Goal: Information Seeking & Learning: Learn about a topic

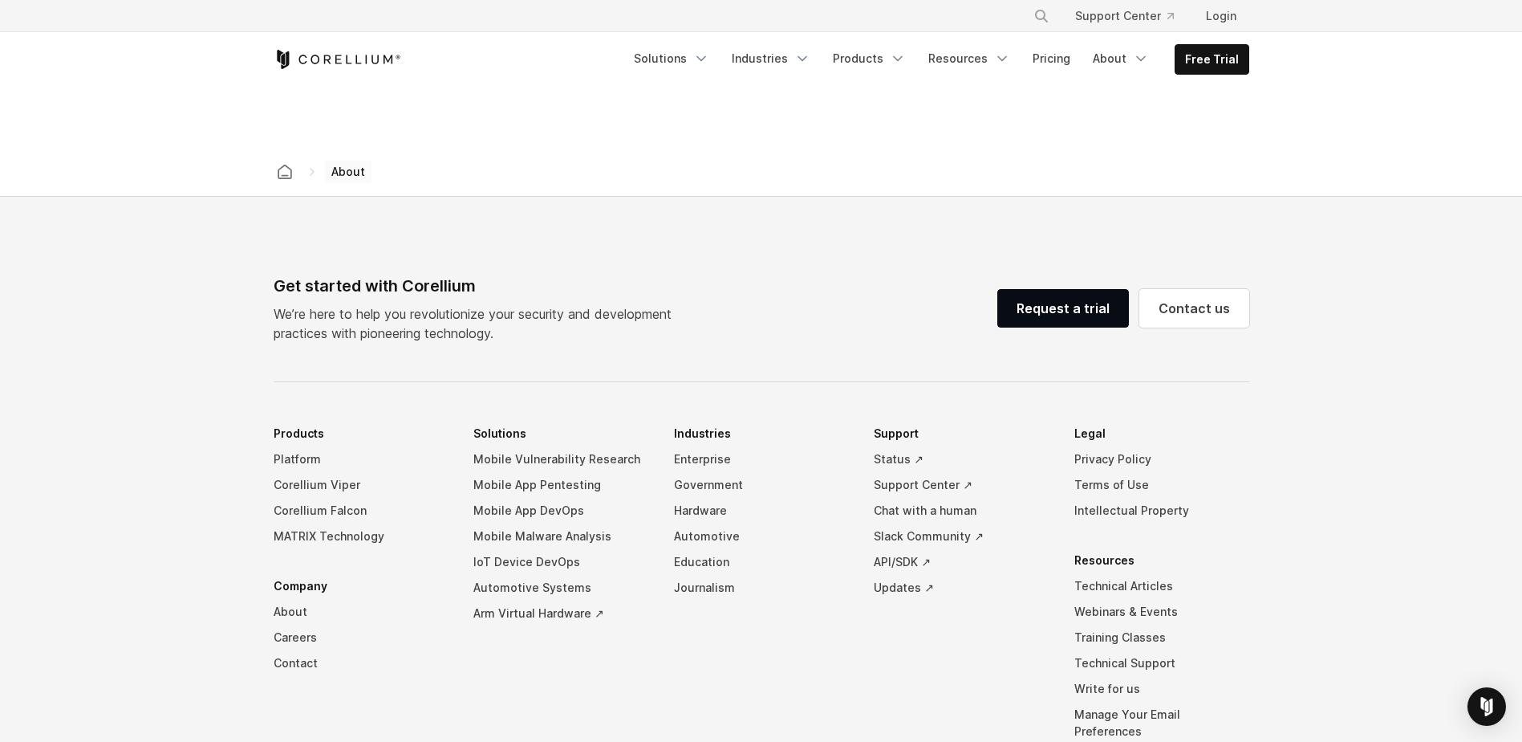
scroll to position [2707, 0]
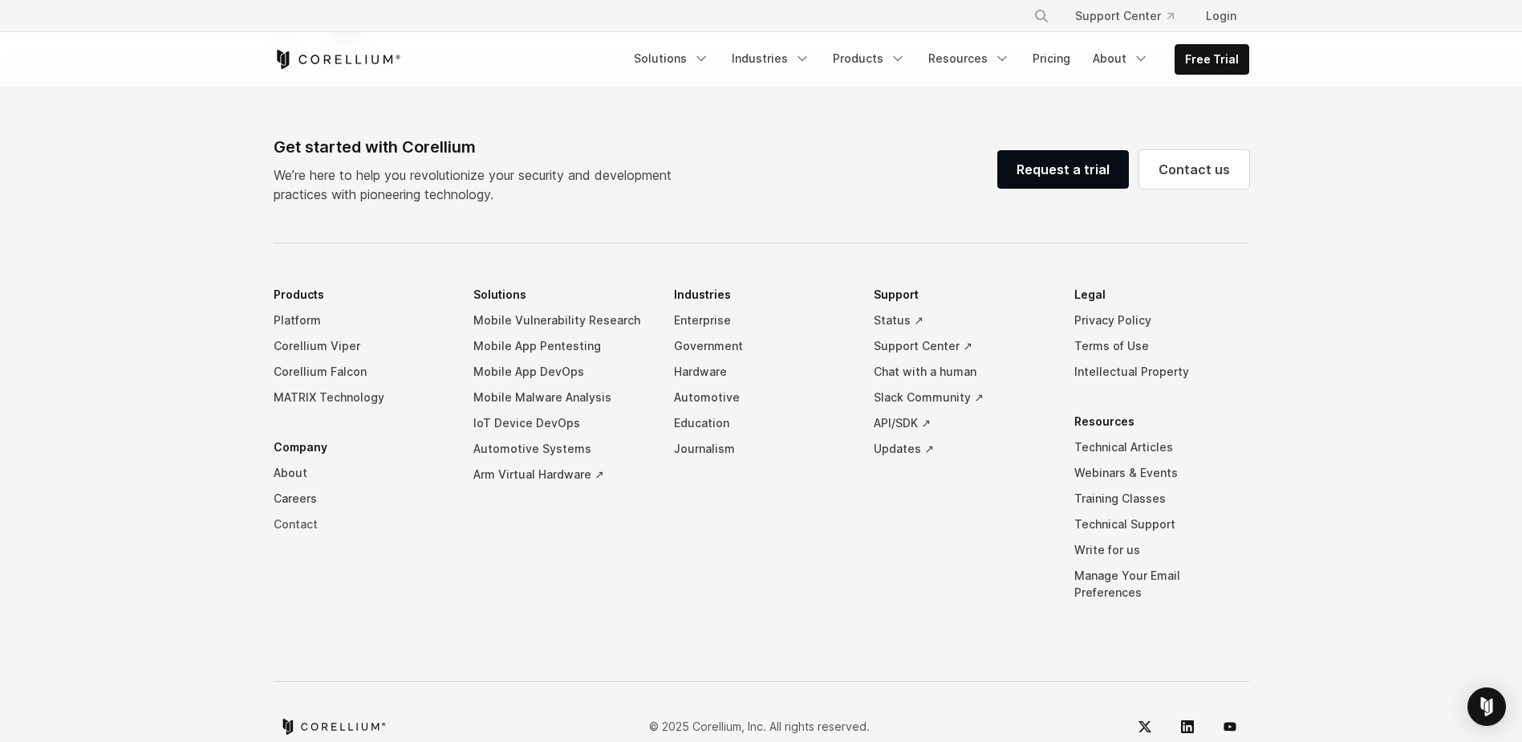
click at [295, 511] on link "Contact" at bounding box center [361, 524] width 175 height 26
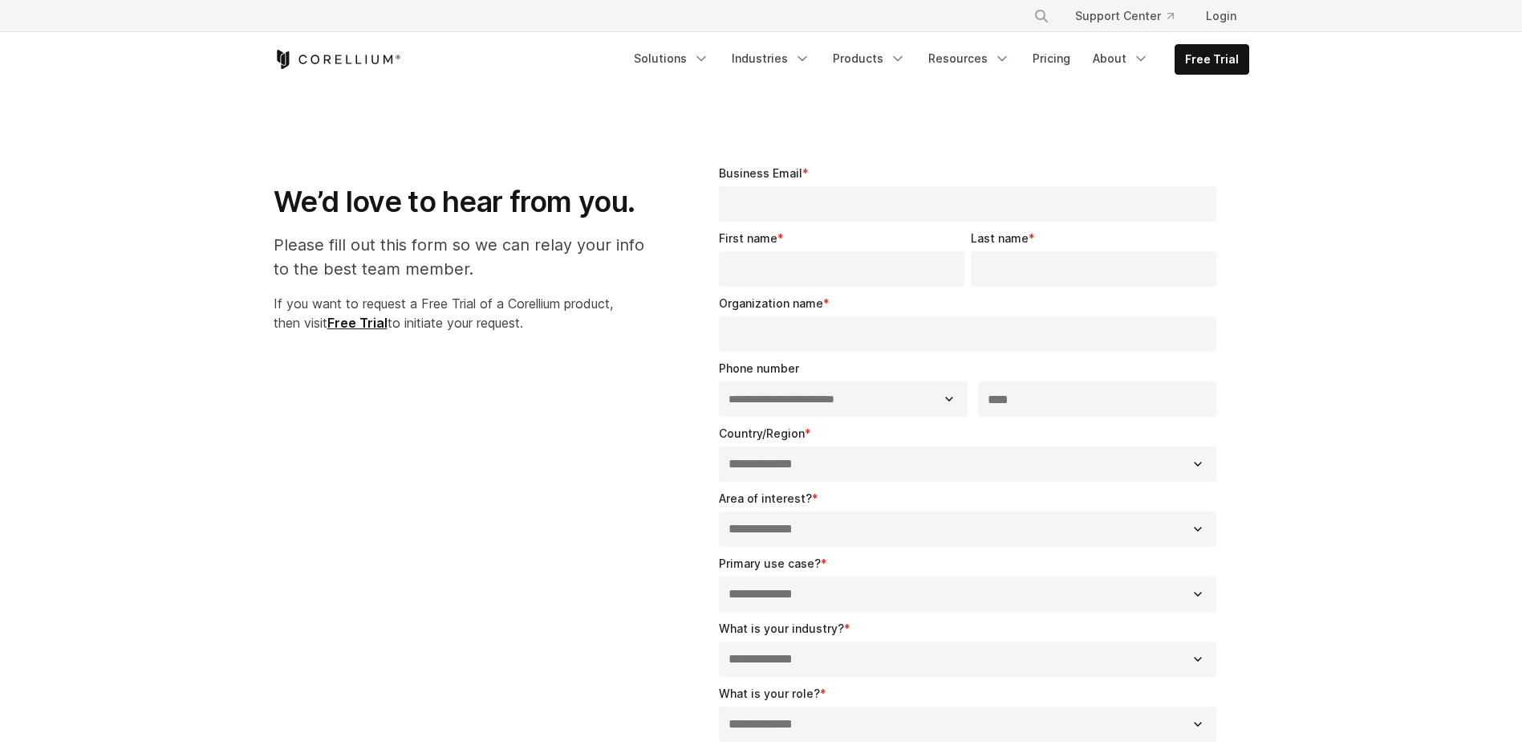
select select "**"
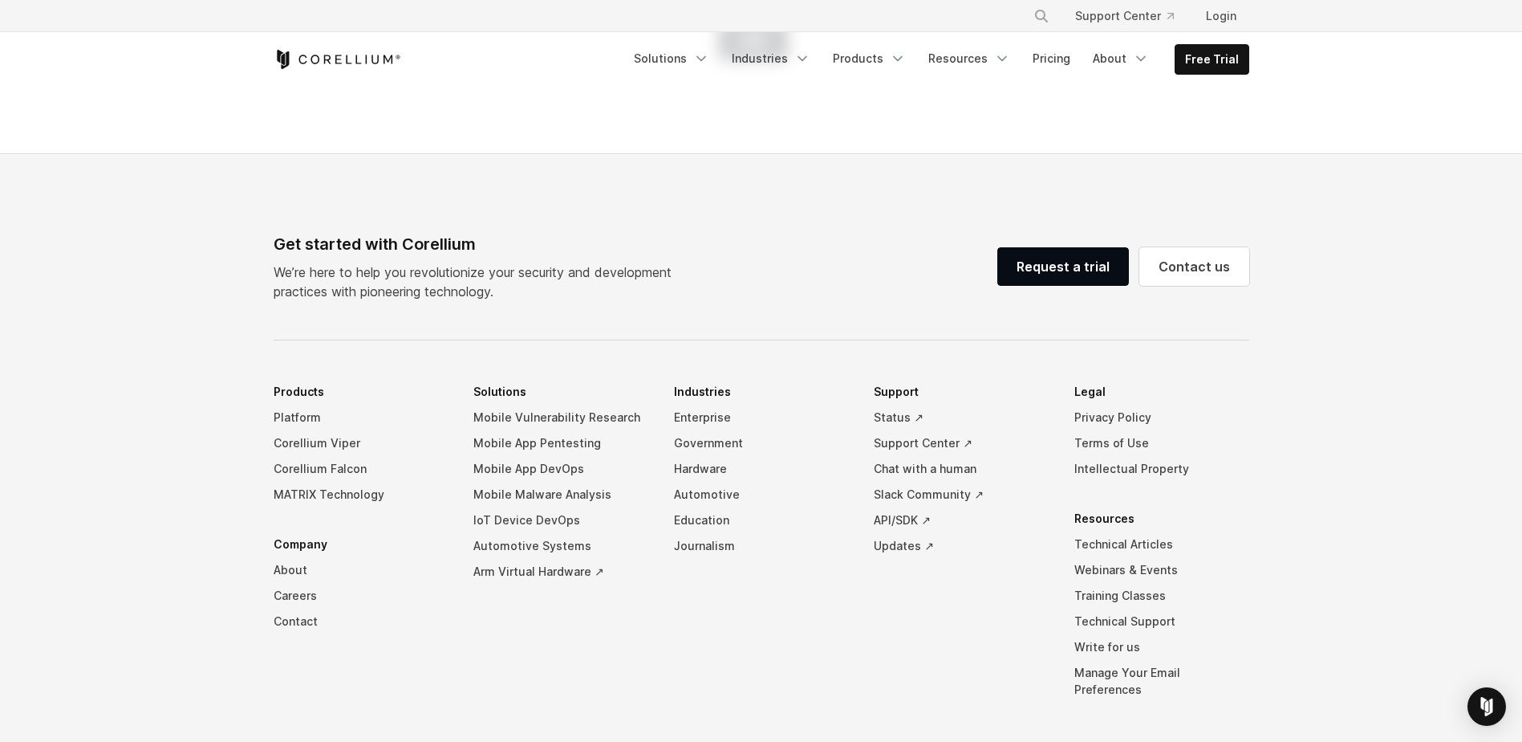
scroll to position [1043, 0]
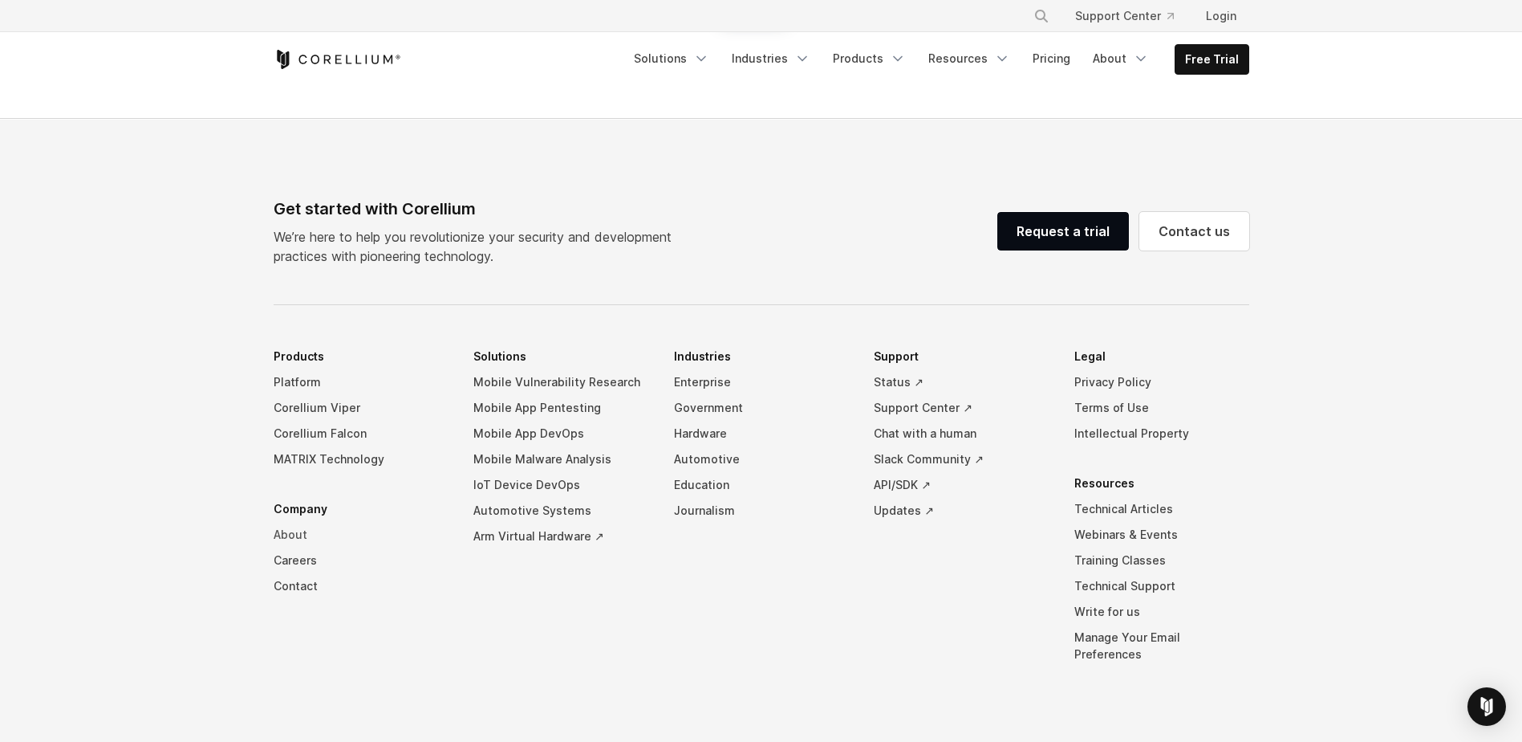
click at [288, 531] on link "About" at bounding box center [361, 535] width 175 height 26
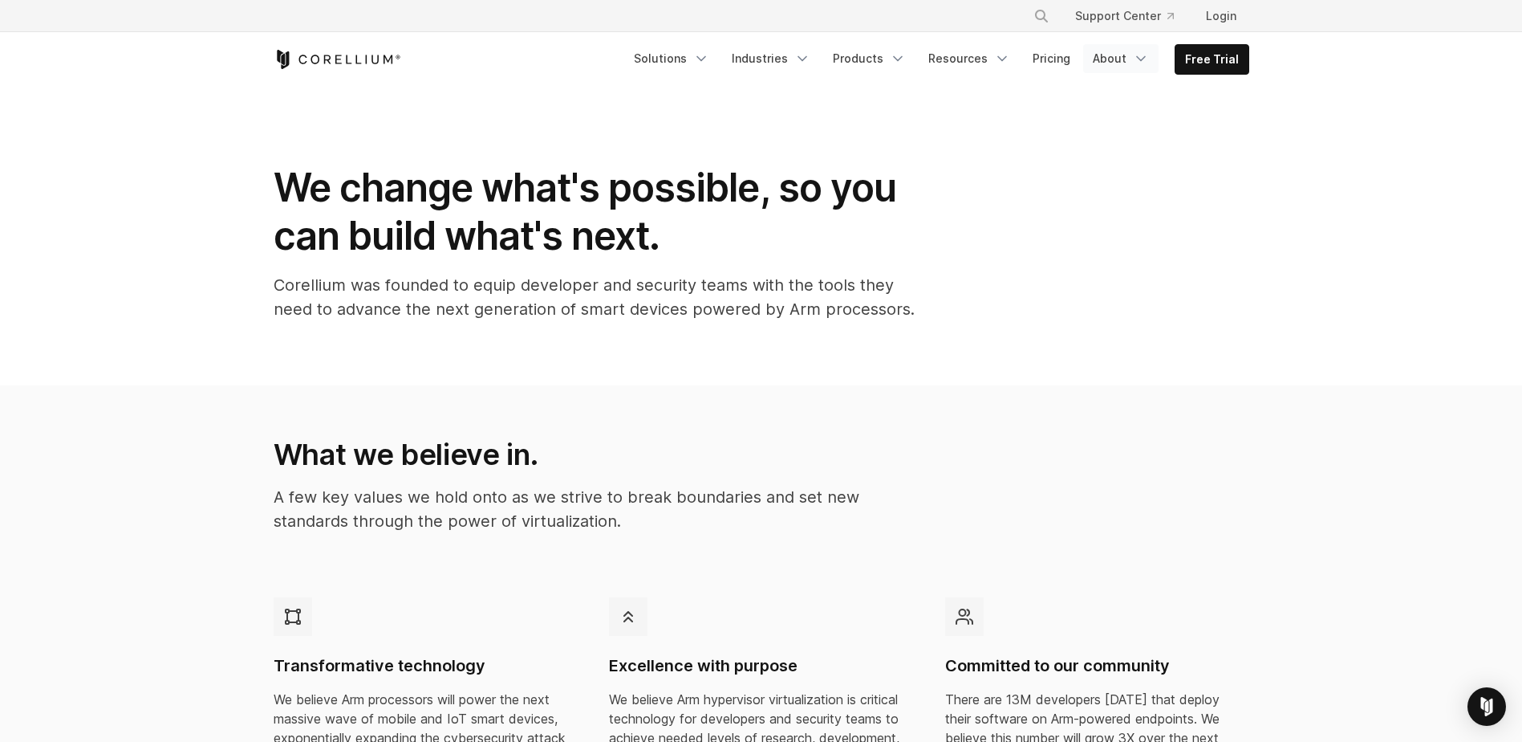
click at [1118, 63] on link "About" at bounding box center [1120, 58] width 75 height 29
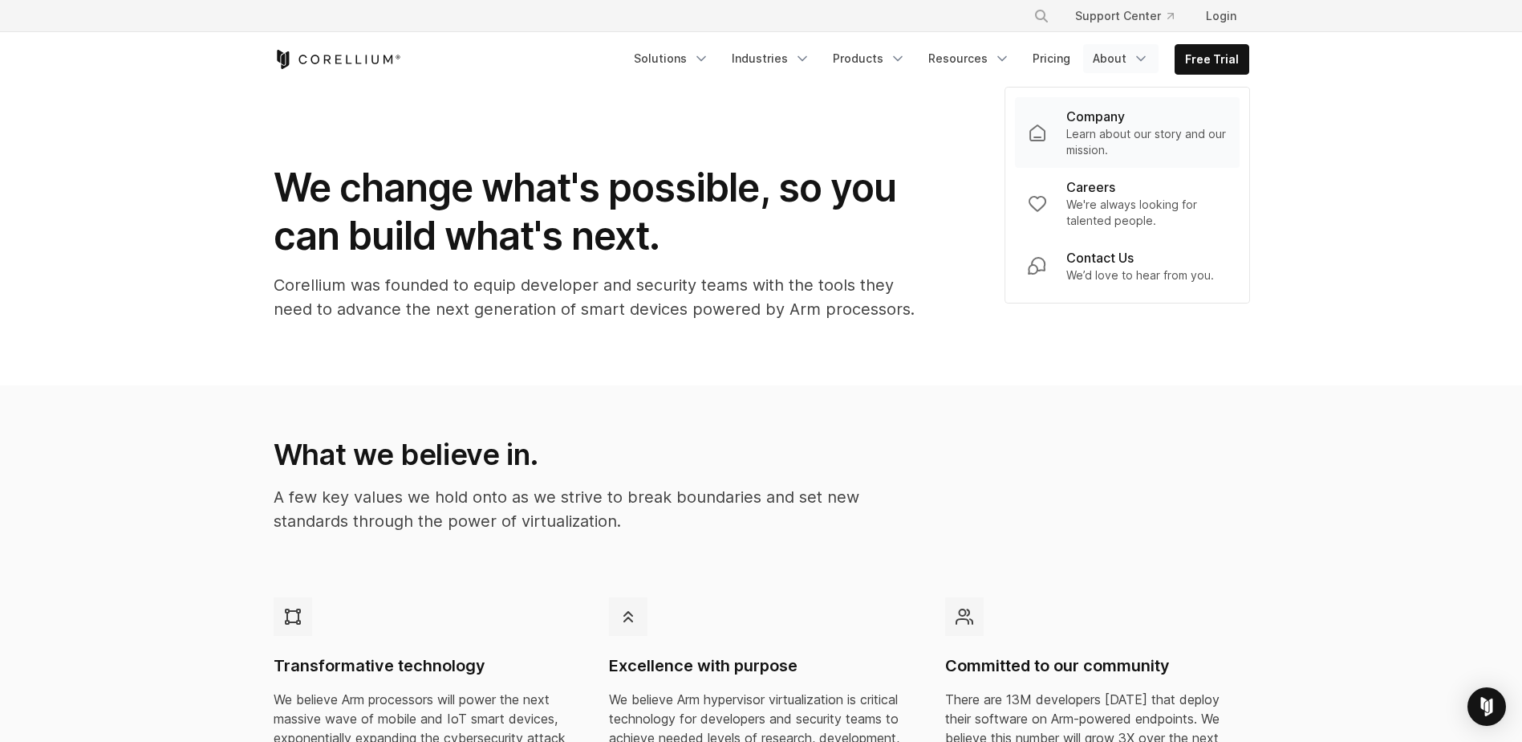
click at [1095, 129] on p "Learn about our story and our mission." at bounding box center [1147, 142] width 161 height 32
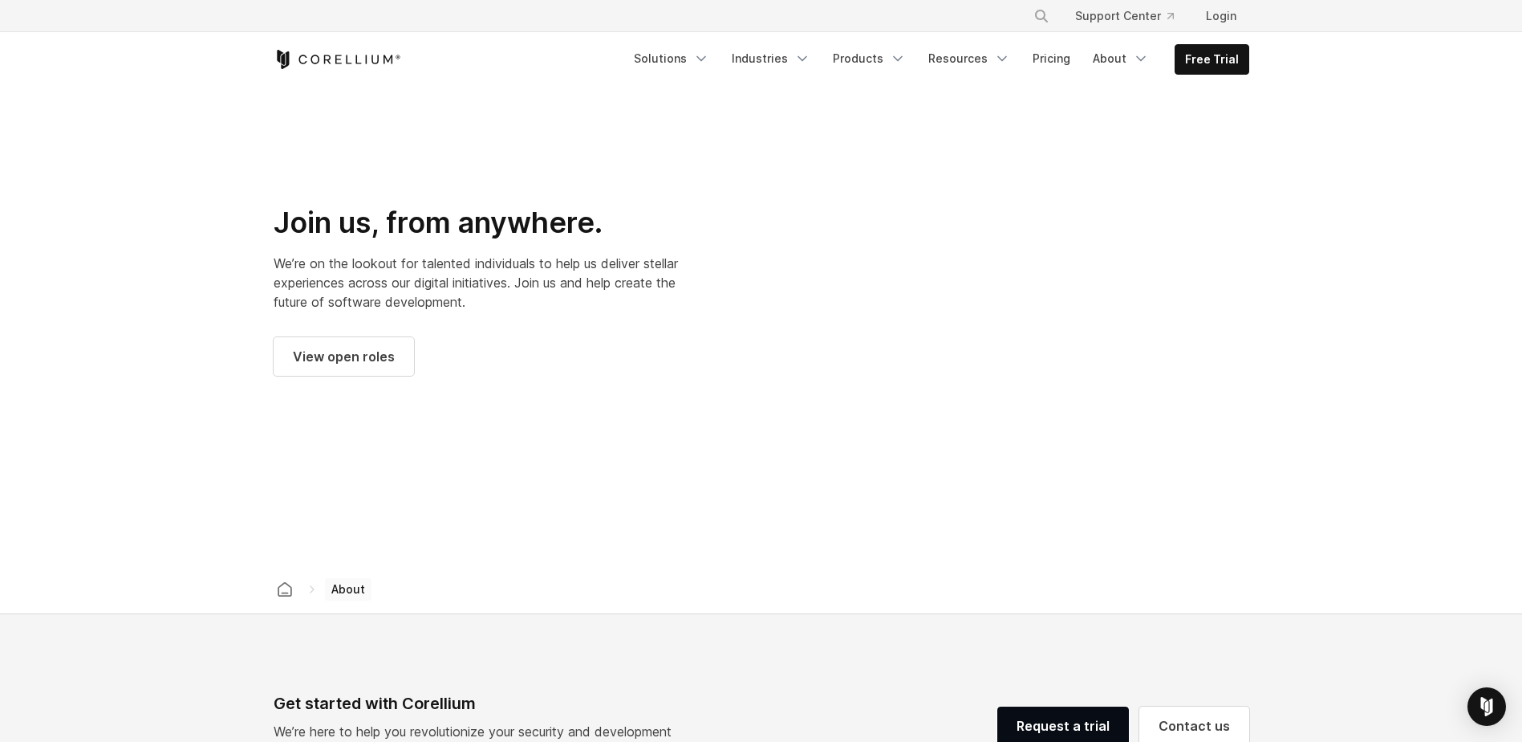
scroll to position [2145, 0]
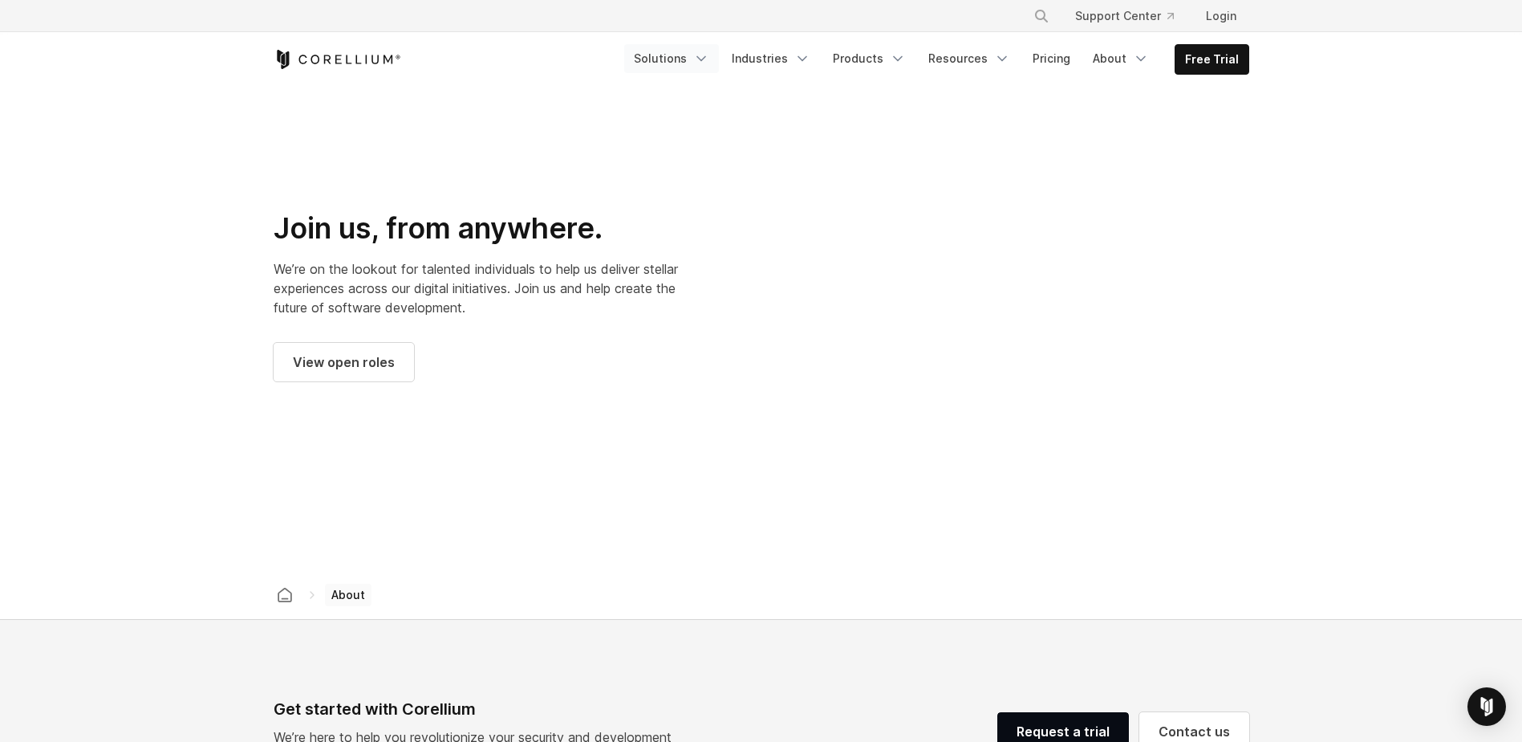
click at [705, 63] on link "Solutions" at bounding box center [671, 58] width 95 height 29
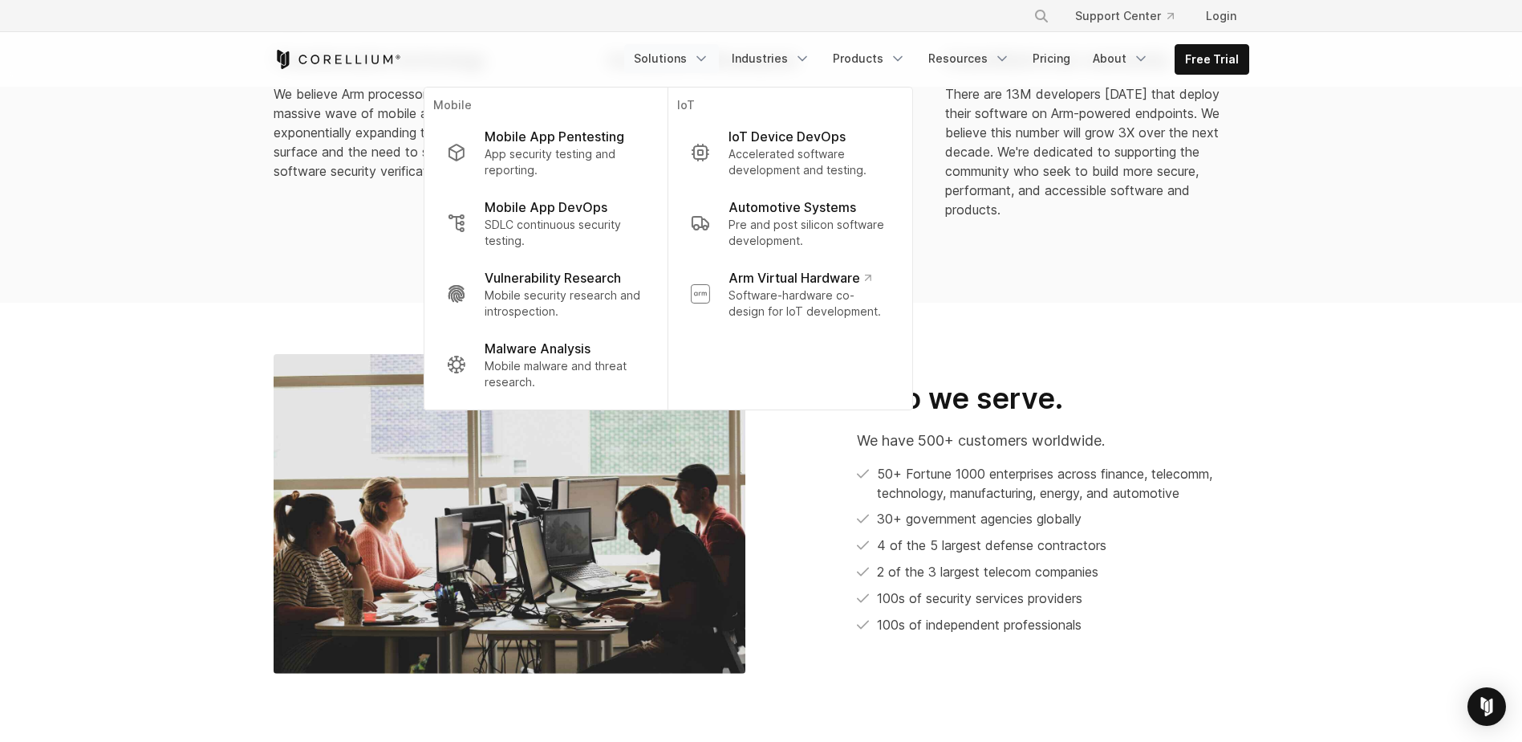
scroll to position [642, 0]
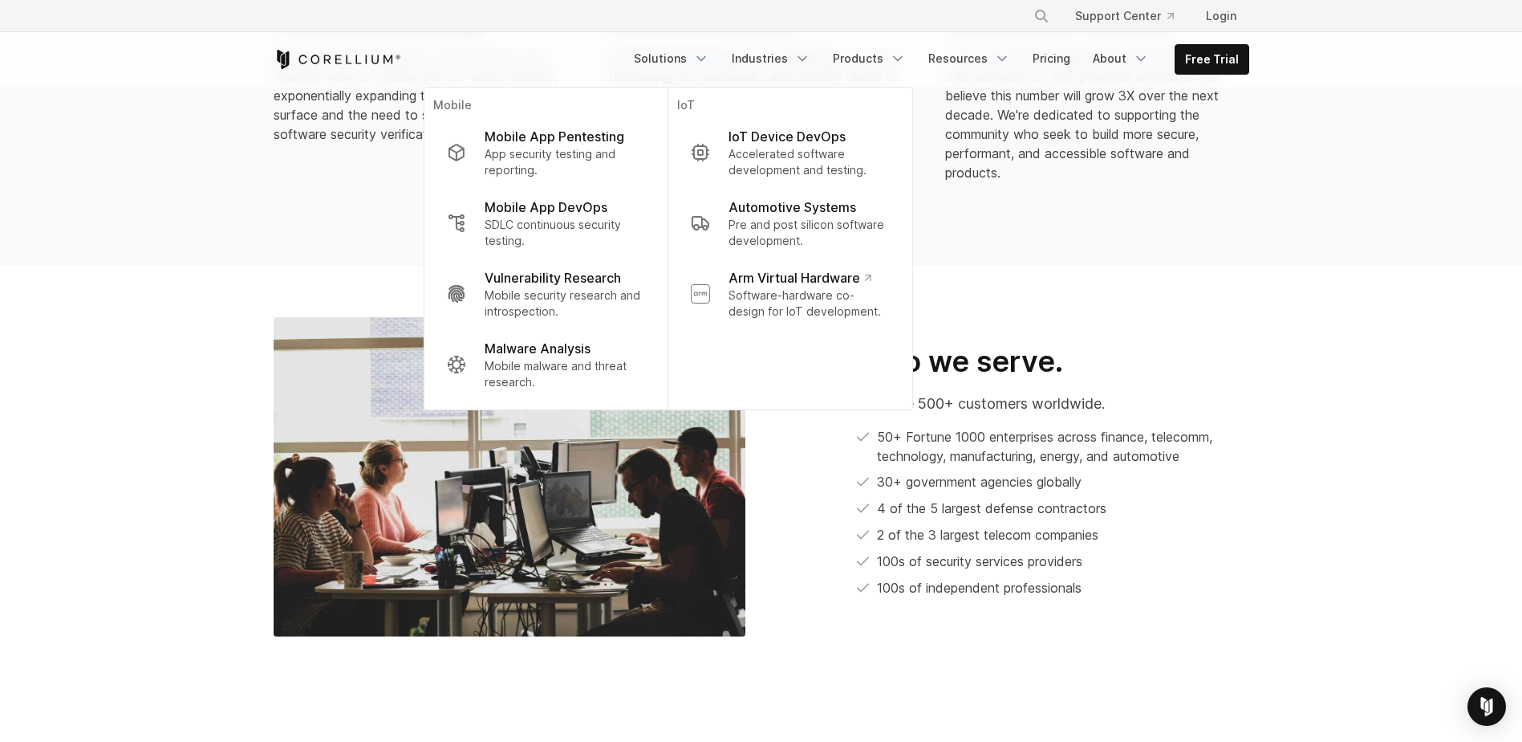
click at [1473, 399] on section "Who we serve. We have 500+ customers worldwide. 50+ Fortune 1000 enterprises ac…" at bounding box center [761, 477] width 1522 height 422
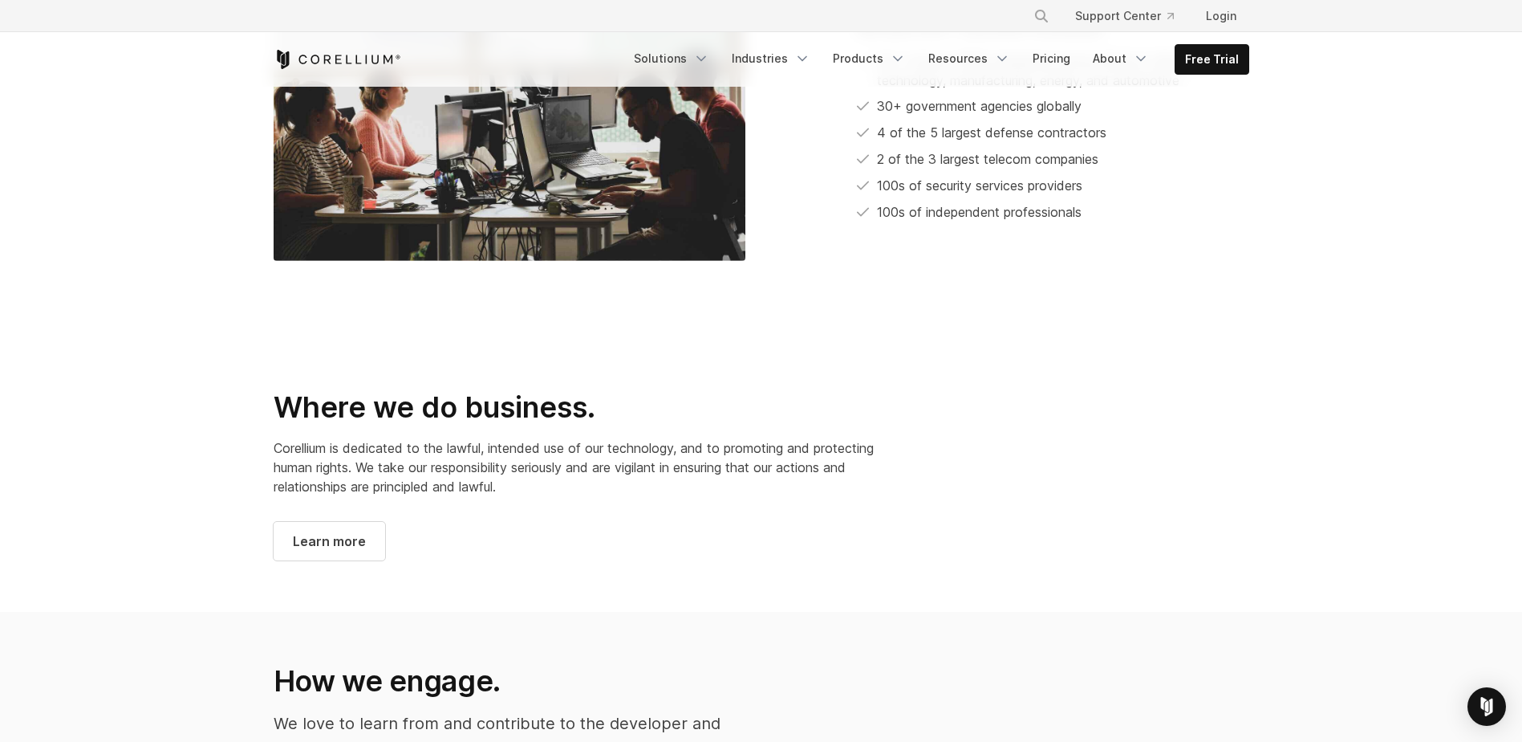
scroll to position [1043, 0]
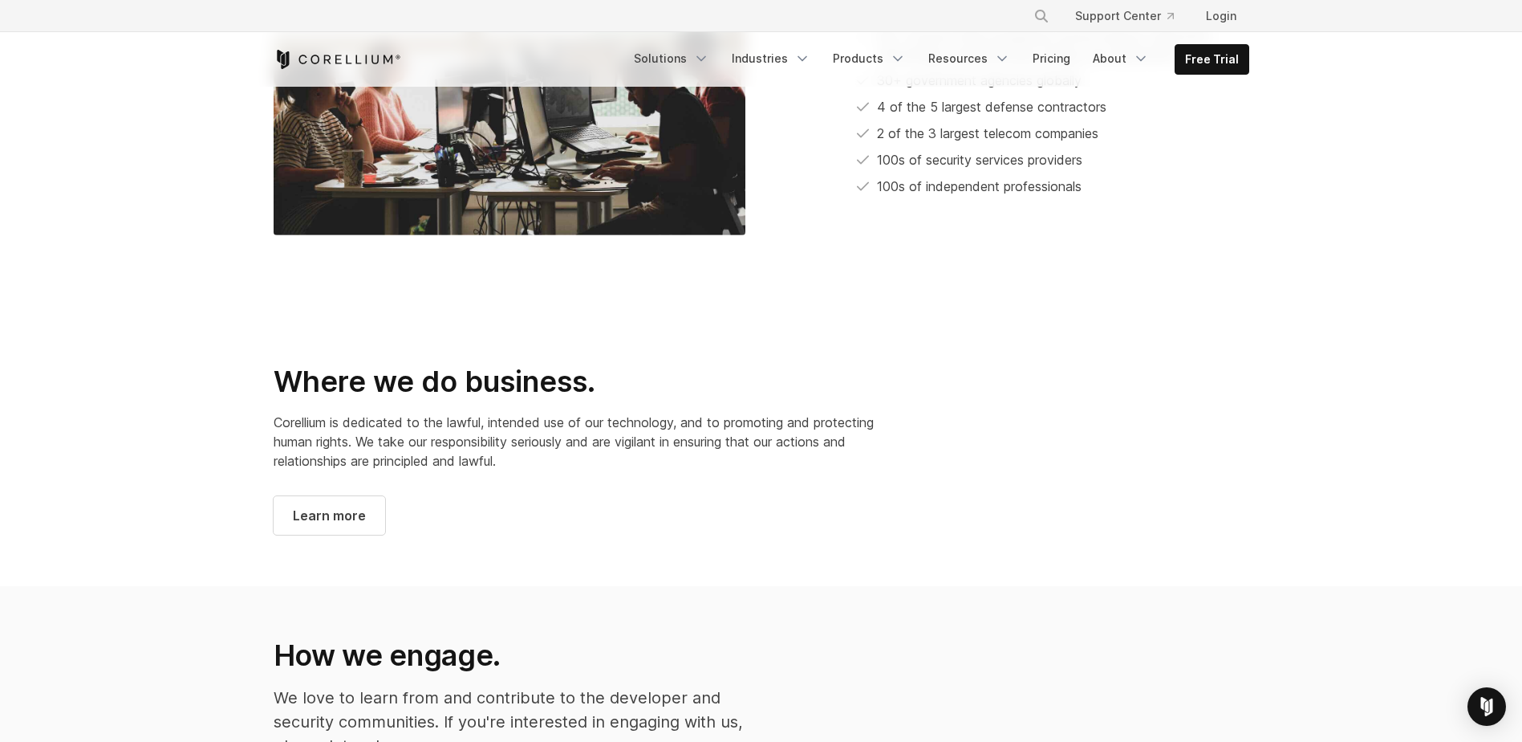
click at [1351, 392] on section "Where we do business. Corellium is dedicated to the lawful, intended use of our…" at bounding box center [761, 435] width 1522 height 299
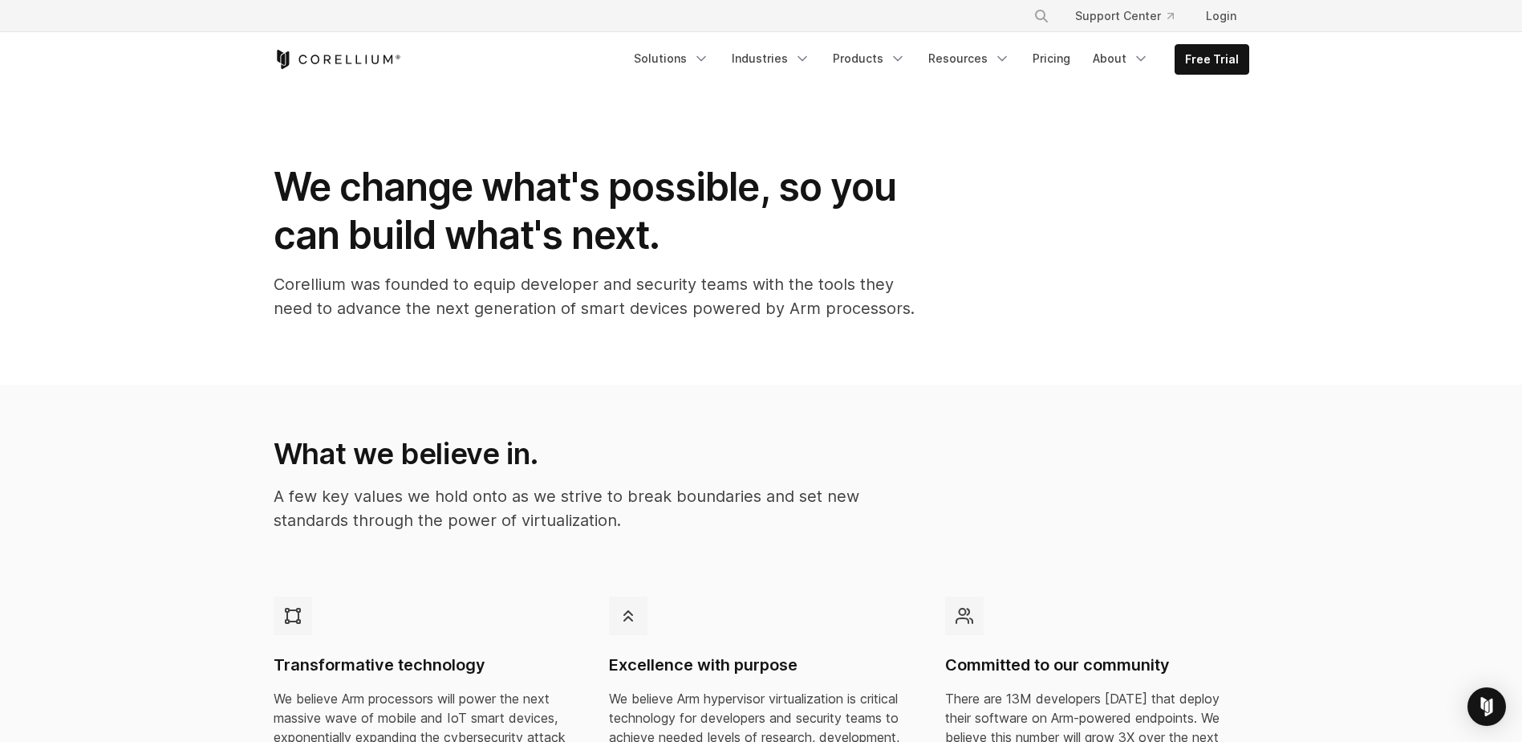
scroll to position [0, 0]
